Goal: Transaction & Acquisition: Book appointment/travel/reservation

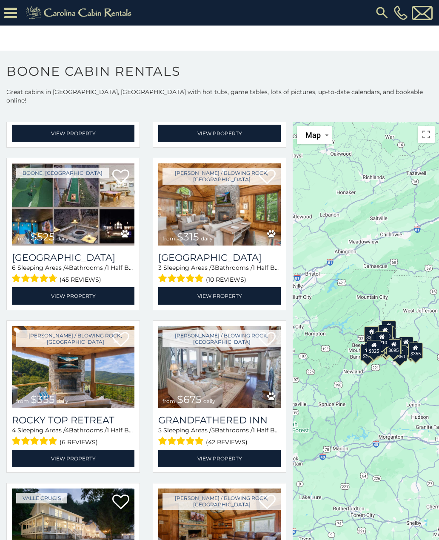
scroll to position [145, 0]
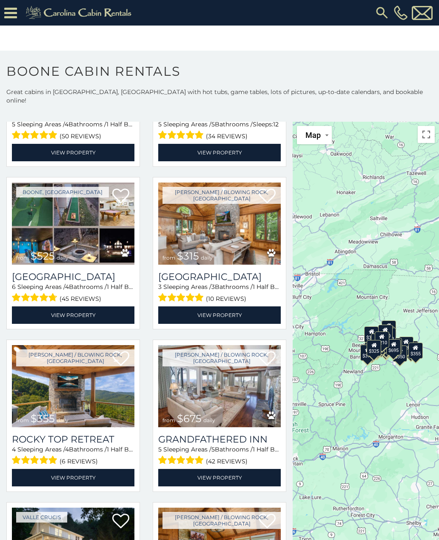
click at [225, 235] on img at bounding box center [219, 223] width 122 height 82
click at [246, 306] on link "View Property" at bounding box center [219, 314] width 122 height 17
click at [251, 306] on link "View Property" at bounding box center [219, 314] width 122 height 17
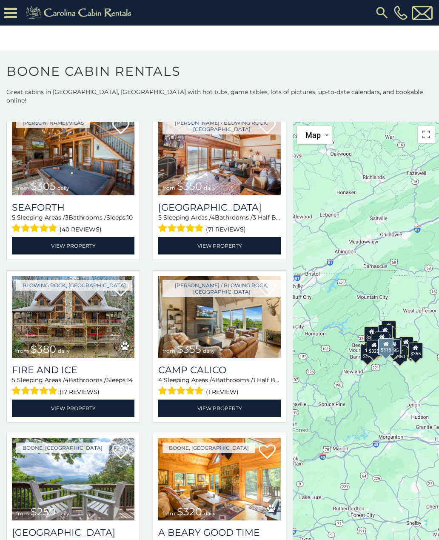
scroll to position [1516, 0]
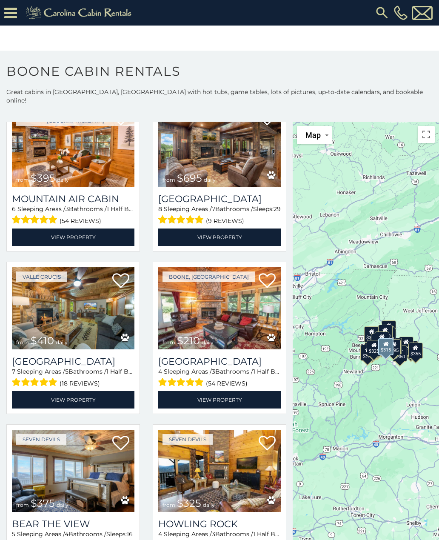
scroll to position [2010, 0]
click at [222, 292] on img at bounding box center [219, 308] width 122 height 82
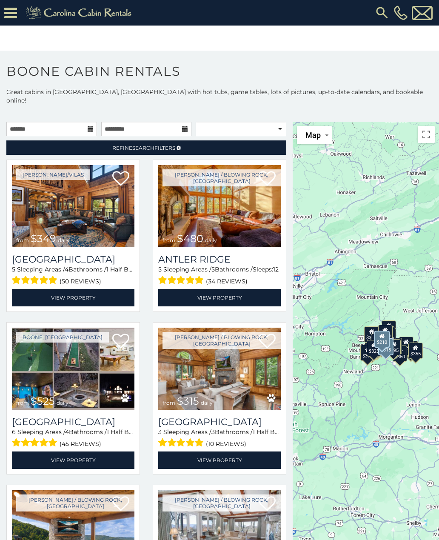
scroll to position [0, 0]
click at [74, 125] on input "text" at bounding box center [51, 129] width 91 height 14
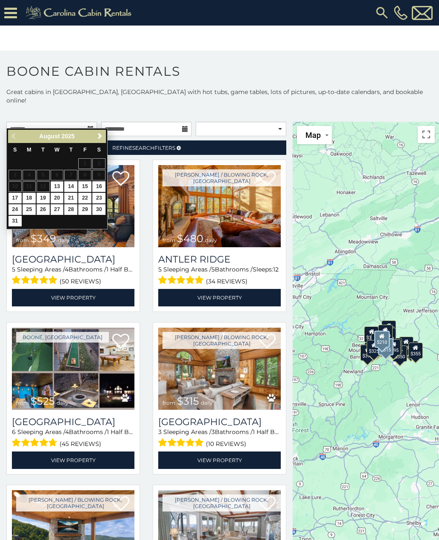
click at [102, 136] on span "Next" at bounding box center [100, 136] width 7 height 7
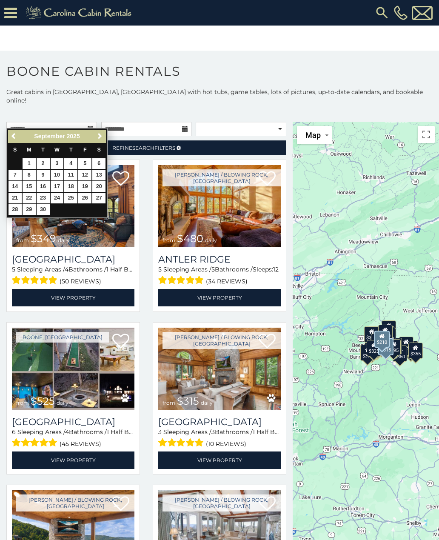
click at [99, 138] on span "Next" at bounding box center [100, 136] width 7 height 7
click at [102, 136] on span "Next" at bounding box center [100, 136] width 7 height 7
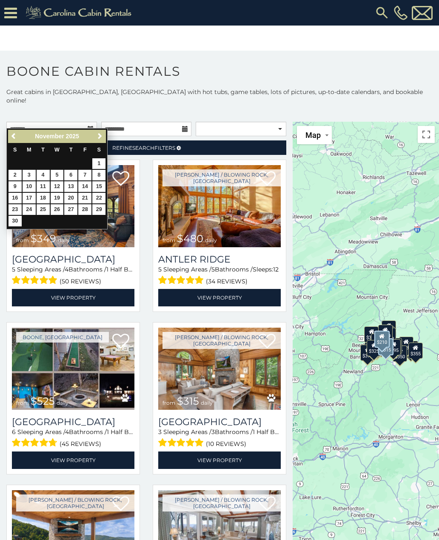
click at [104, 136] on link "Next" at bounding box center [99, 136] width 11 height 11
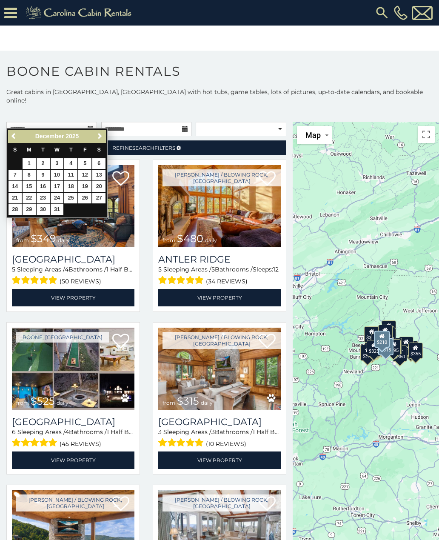
click at [59, 196] on link "24" at bounding box center [57, 198] width 13 height 11
type input "**********"
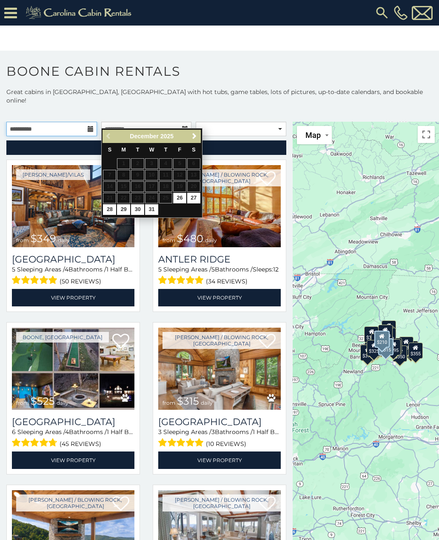
click at [66, 125] on input "**********" at bounding box center [51, 129] width 91 height 14
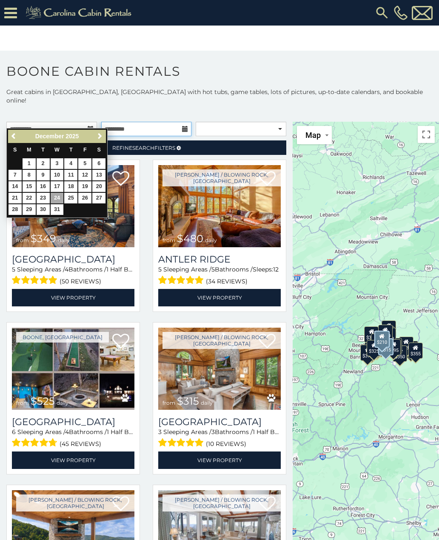
click at [156, 125] on input "text" at bounding box center [146, 129] width 91 height 14
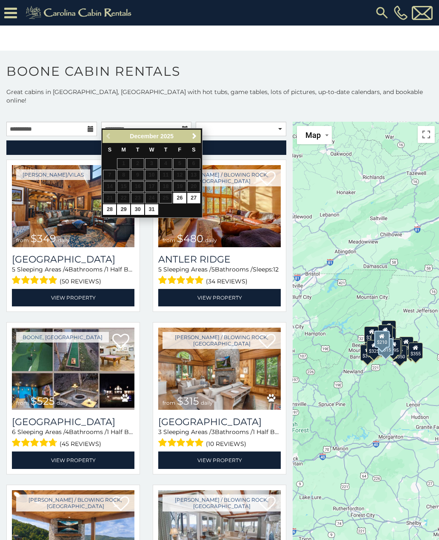
click at [195, 196] on link "27" at bounding box center [193, 198] width 13 height 11
type input "**********"
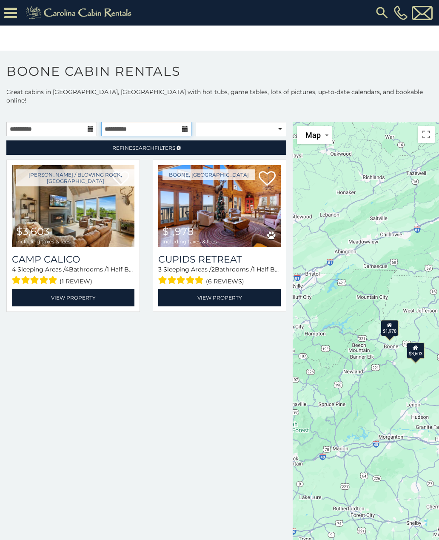
click at [164, 122] on input "**********" at bounding box center [146, 129] width 91 height 14
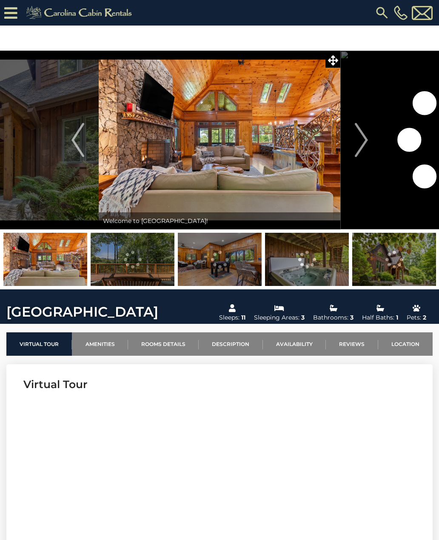
click at [360, 144] on img "Next" at bounding box center [361, 140] width 13 height 34
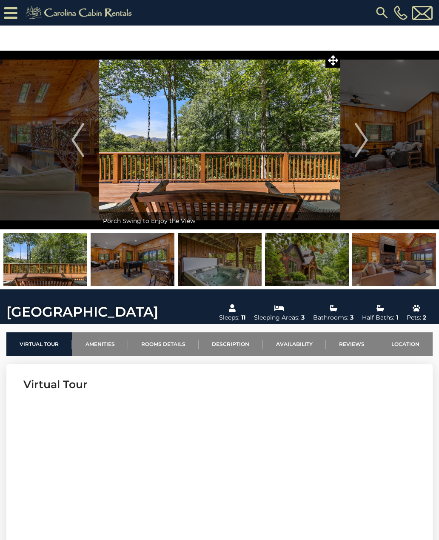
click at [354, 136] on button "Next" at bounding box center [361, 140] width 42 height 179
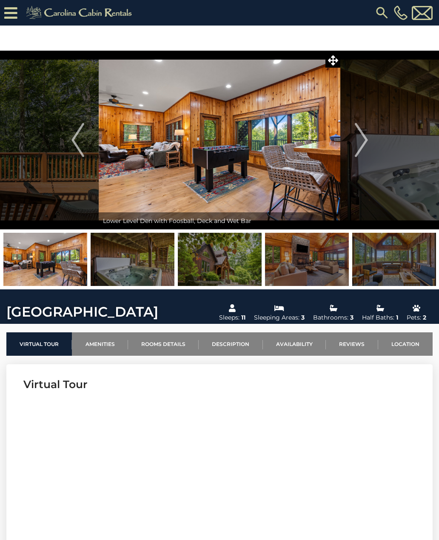
click at [351, 146] on button "Next" at bounding box center [361, 140] width 42 height 179
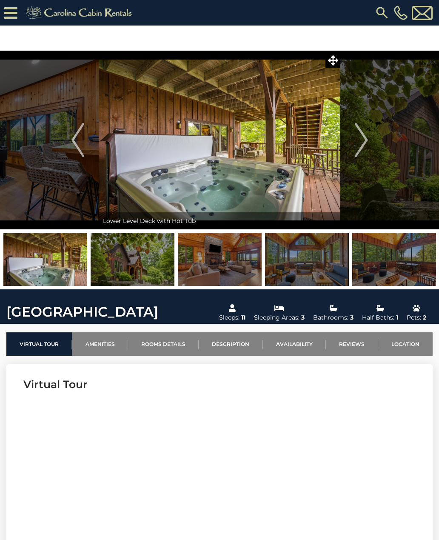
click at [364, 140] on img "Next" at bounding box center [361, 140] width 13 height 34
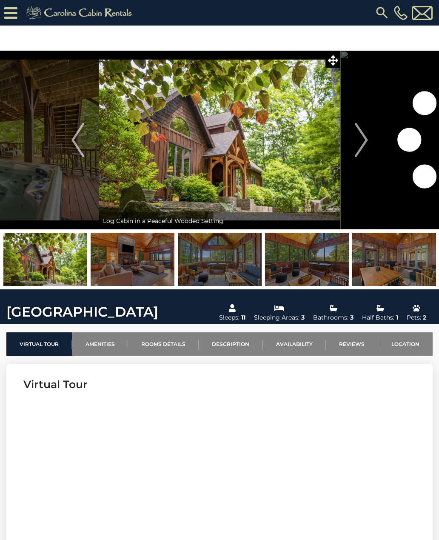
click at [361, 142] on img "Next" at bounding box center [361, 140] width 13 height 34
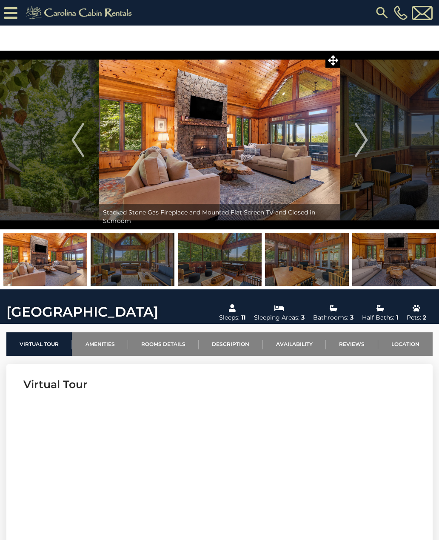
click at [362, 137] on img "Next" at bounding box center [361, 140] width 13 height 34
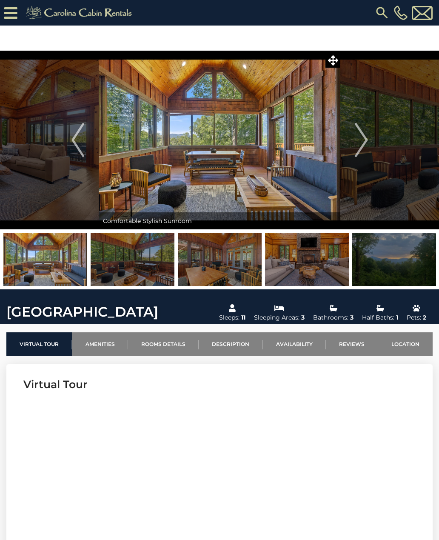
click at [356, 142] on img "Next" at bounding box center [361, 140] width 13 height 34
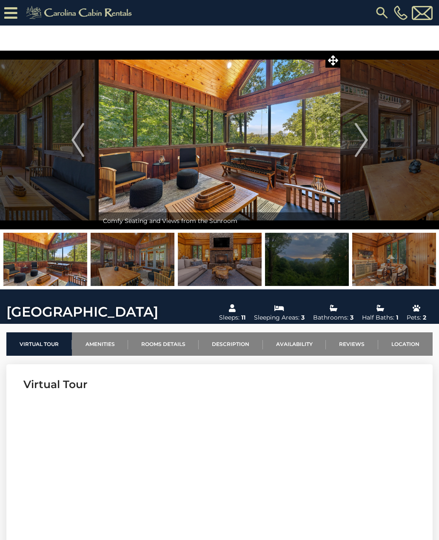
click at [367, 138] on img "Next" at bounding box center [361, 140] width 13 height 34
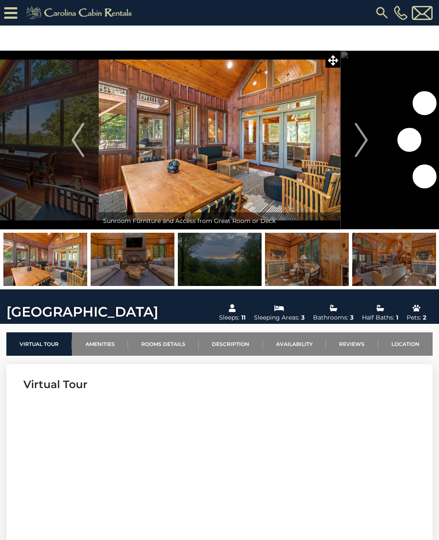
click at [363, 144] on img "Next" at bounding box center [361, 140] width 13 height 34
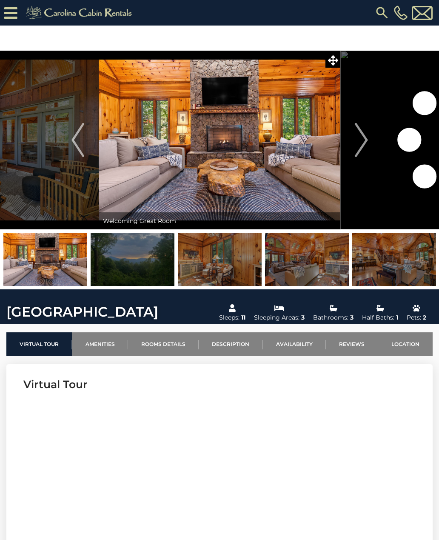
click at [359, 145] on img "Next" at bounding box center [361, 140] width 13 height 34
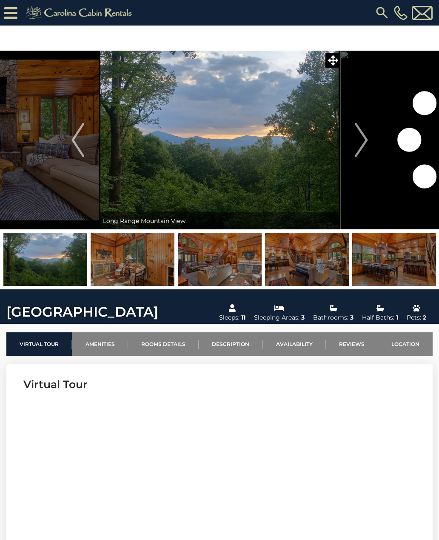
click at [357, 141] on img "Next" at bounding box center [361, 140] width 13 height 34
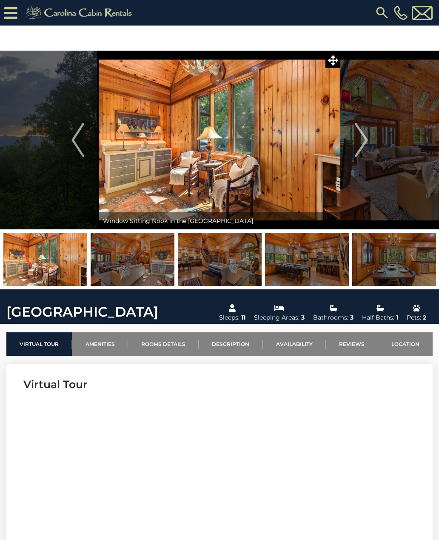
click at [355, 143] on img "Next" at bounding box center [361, 140] width 13 height 34
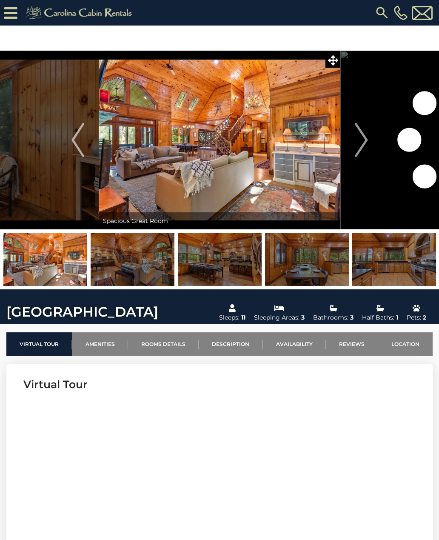
click at [358, 138] on img "Next" at bounding box center [361, 140] width 13 height 34
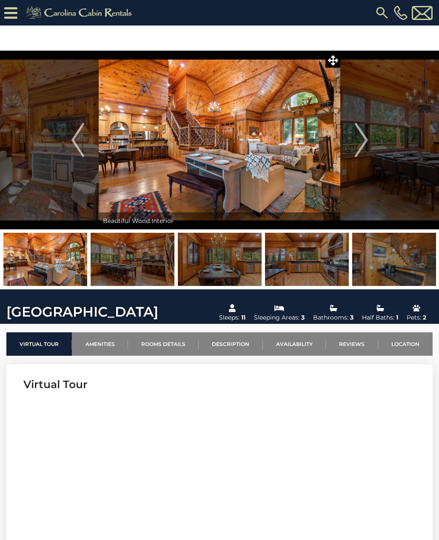
click at [353, 145] on button "Next" at bounding box center [361, 140] width 42 height 179
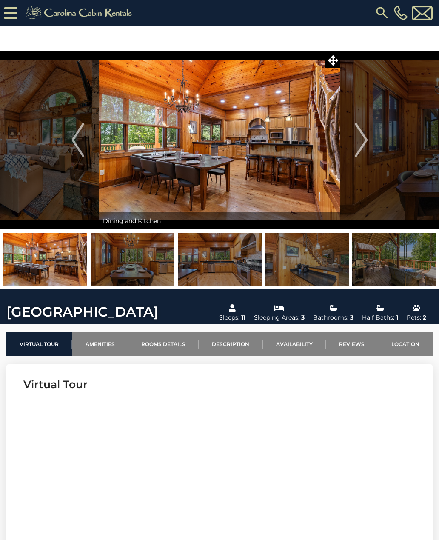
click at [353, 144] on button "Next" at bounding box center [361, 140] width 42 height 179
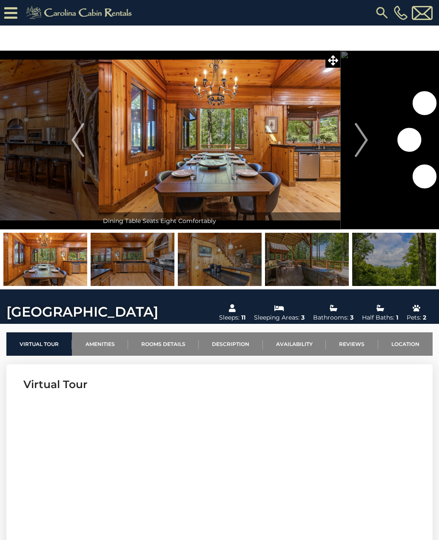
click at [363, 139] on img "Next" at bounding box center [361, 140] width 13 height 34
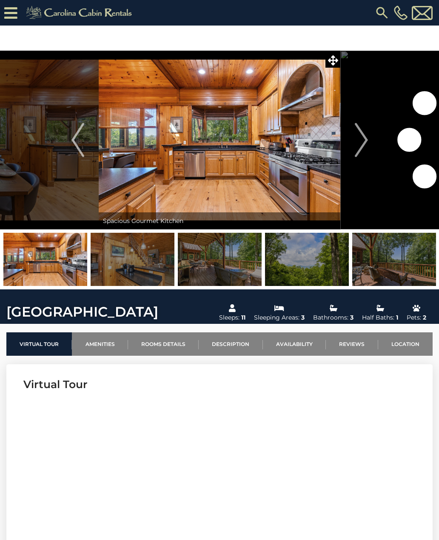
click at [354, 141] on button "Next" at bounding box center [361, 140] width 42 height 179
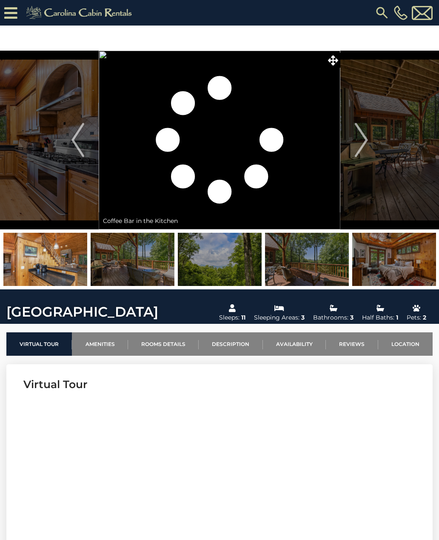
click at [360, 140] on img "Next" at bounding box center [361, 140] width 13 height 34
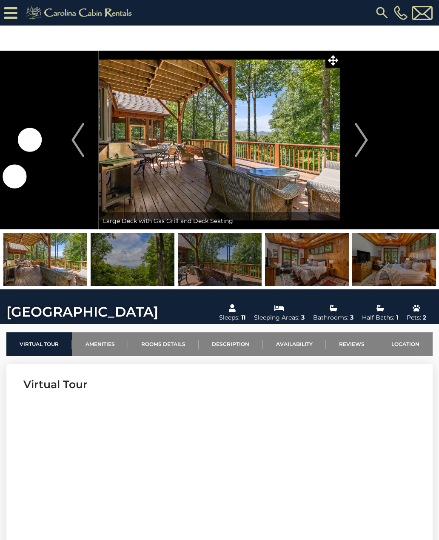
click at [354, 144] on button "Next" at bounding box center [361, 140] width 42 height 179
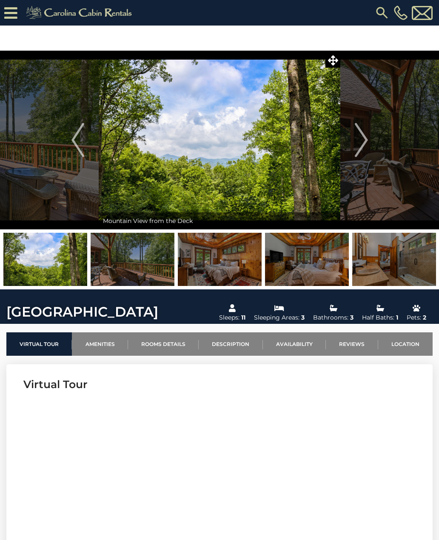
click at [363, 140] on img "Next" at bounding box center [361, 140] width 13 height 34
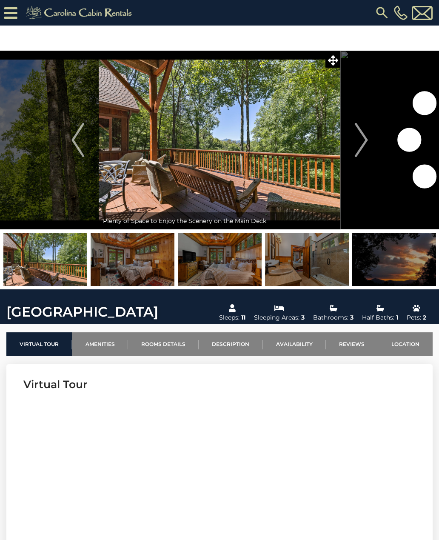
click at [359, 142] on img "Next" at bounding box center [361, 140] width 13 height 34
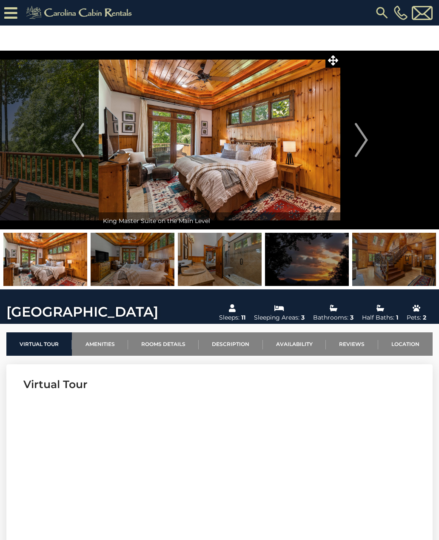
click at [65, 157] on button "Previous" at bounding box center [78, 140] width 42 height 179
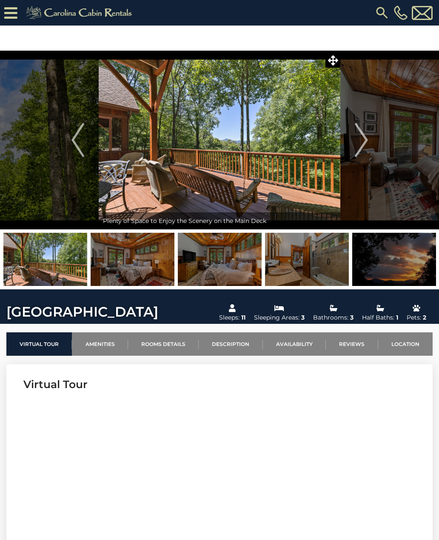
click at [364, 136] on img "Next" at bounding box center [361, 140] width 13 height 34
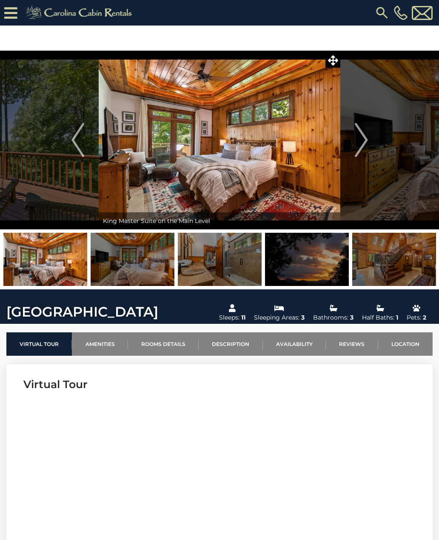
click at [369, 134] on button "Next" at bounding box center [361, 140] width 42 height 179
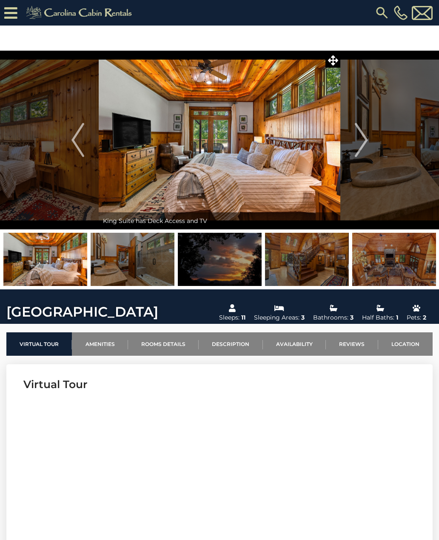
click at [372, 138] on button "Next" at bounding box center [361, 140] width 42 height 179
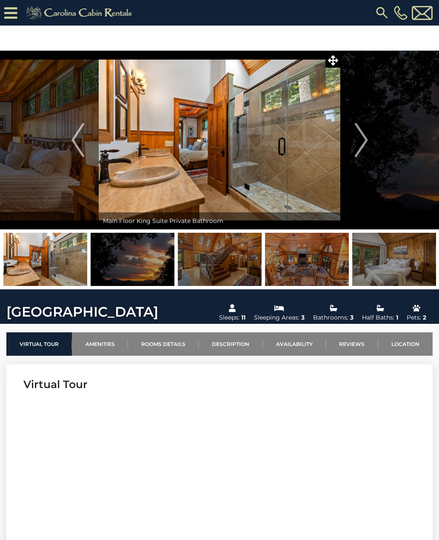
click at [371, 139] on button "Next" at bounding box center [361, 140] width 42 height 179
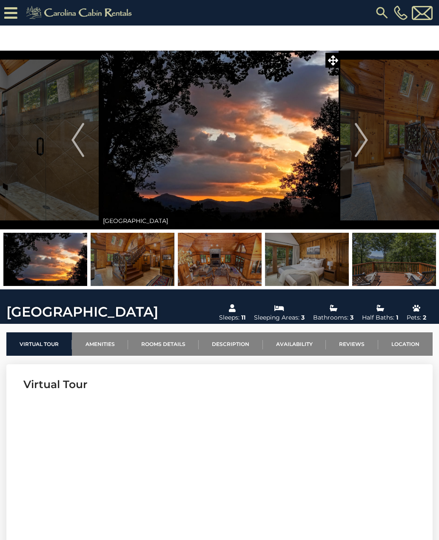
click at [367, 140] on img "Next" at bounding box center [361, 140] width 13 height 34
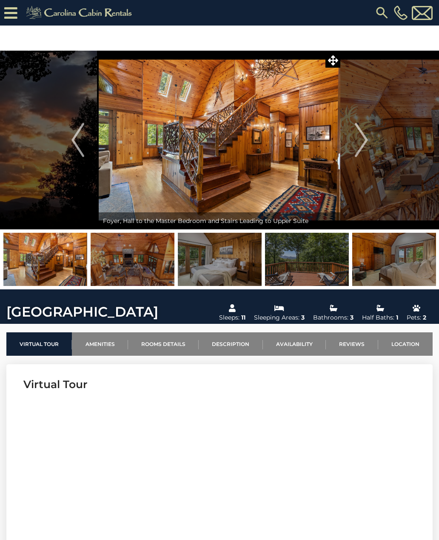
click at [366, 143] on img "Next" at bounding box center [361, 140] width 13 height 34
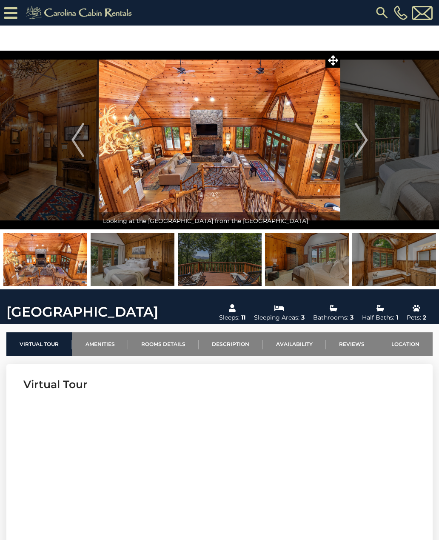
click at [365, 144] on img "Next" at bounding box center [361, 140] width 13 height 34
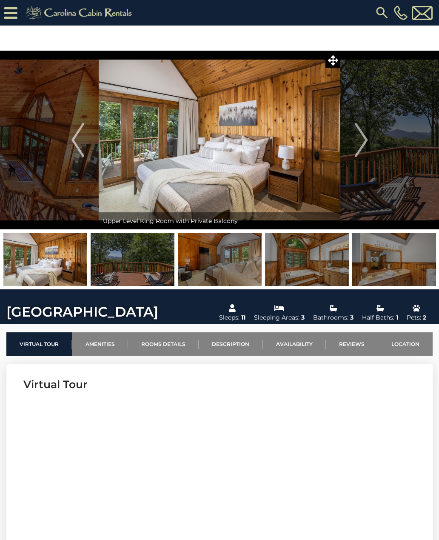
click at [365, 144] on img "Next" at bounding box center [361, 140] width 13 height 34
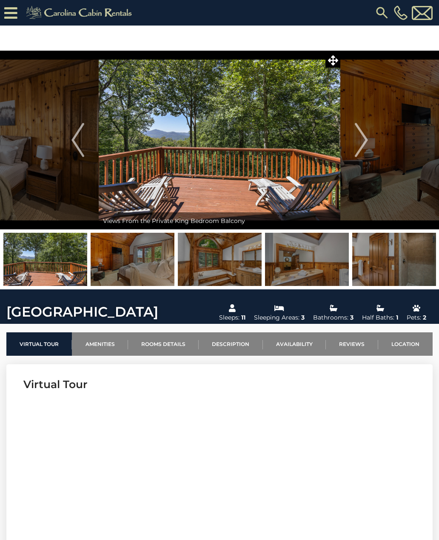
click at [367, 144] on img "Next" at bounding box center [361, 140] width 13 height 34
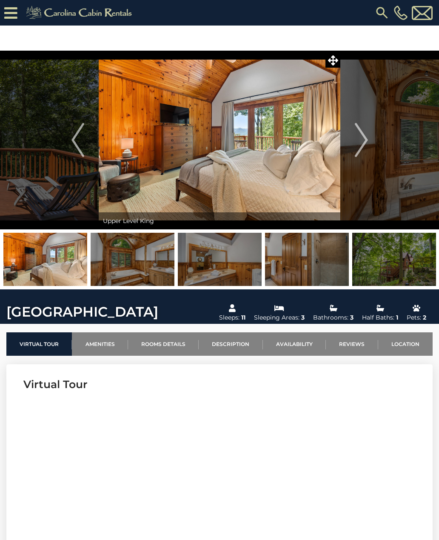
click at [362, 145] on img "Next" at bounding box center [361, 140] width 13 height 34
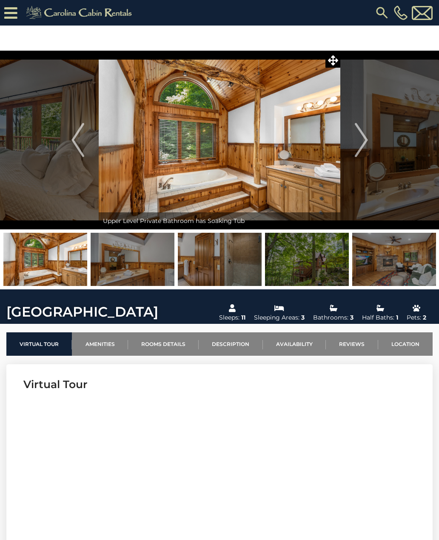
click at [363, 144] on img "Next" at bounding box center [361, 140] width 13 height 34
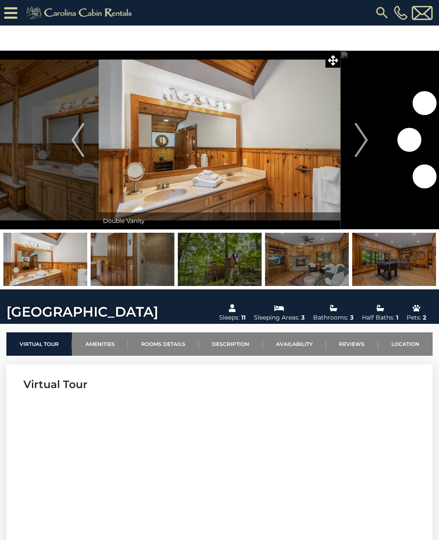
click at [364, 144] on img "Next" at bounding box center [361, 140] width 13 height 34
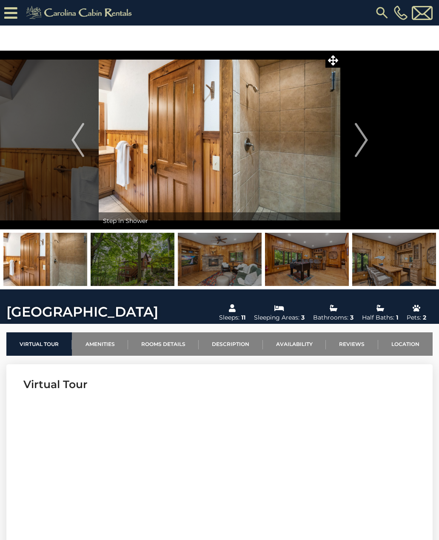
click at [366, 139] on img "Next" at bounding box center [361, 140] width 13 height 34
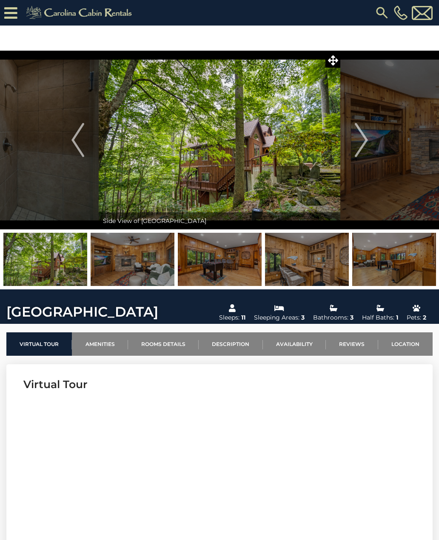
click at [363, 141] on img "Next" at bounding box center [361, 140] width 13 height 34
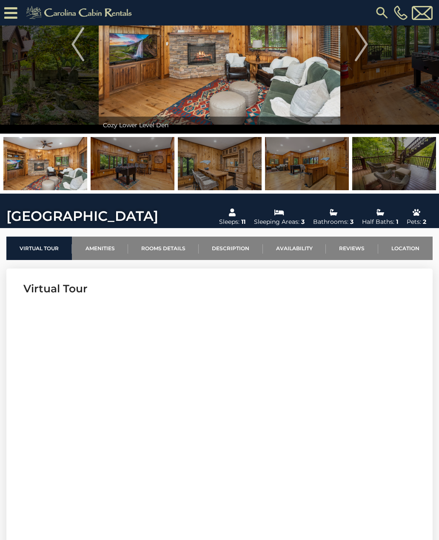
click at [99, 258] on link "Amenities" at bounding box center [100, 247] width 56 height 23
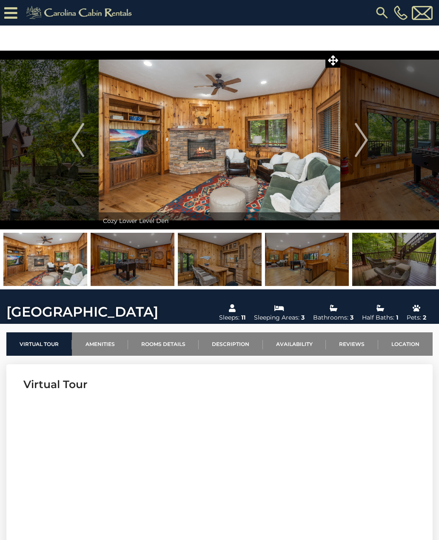
click at [11, 17] on icon at bounding box center [10, 13] width 13 height 15
